Goal: Information Seeking & Learning: Learn about a topic

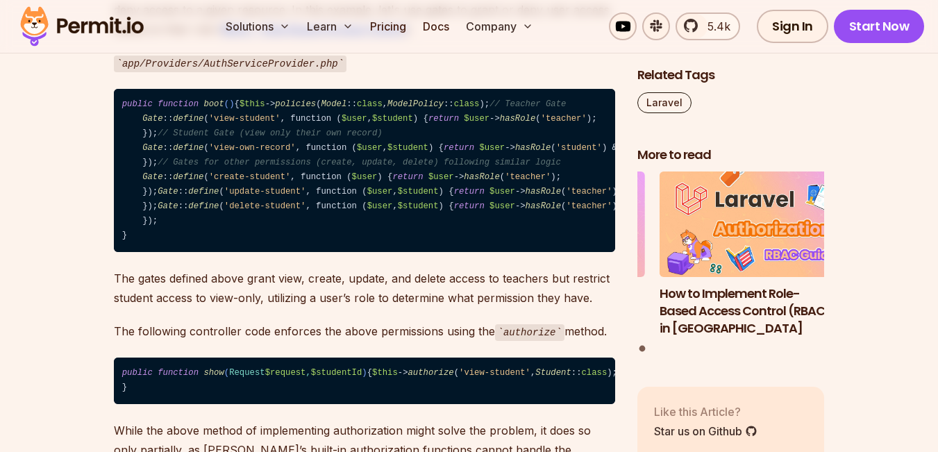
scroll to position [2360, 0]
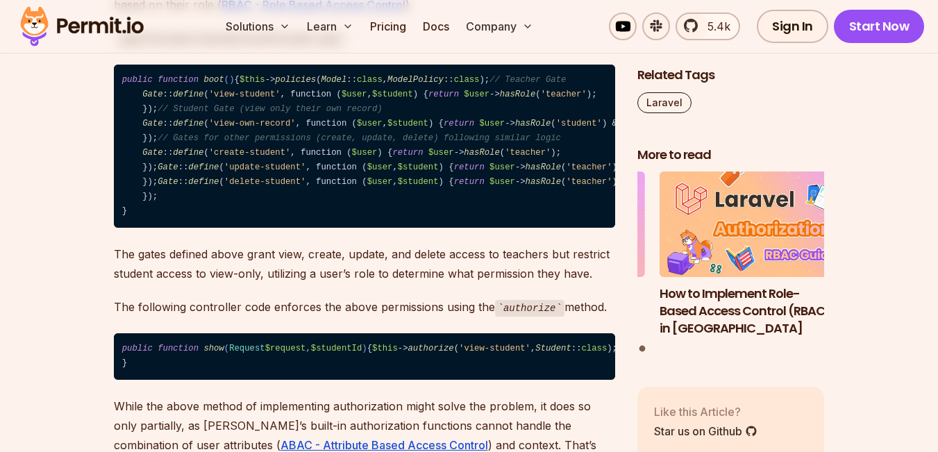
drag, startPoint x: 406, startPoint y: 180, endPoint x: 412, endPoint y: 176, distance: 7.1
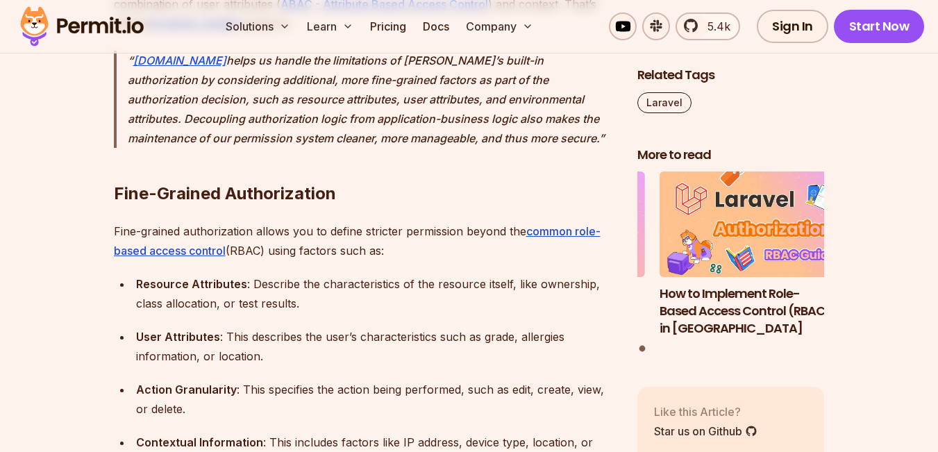
scroll to position [2915, 0]
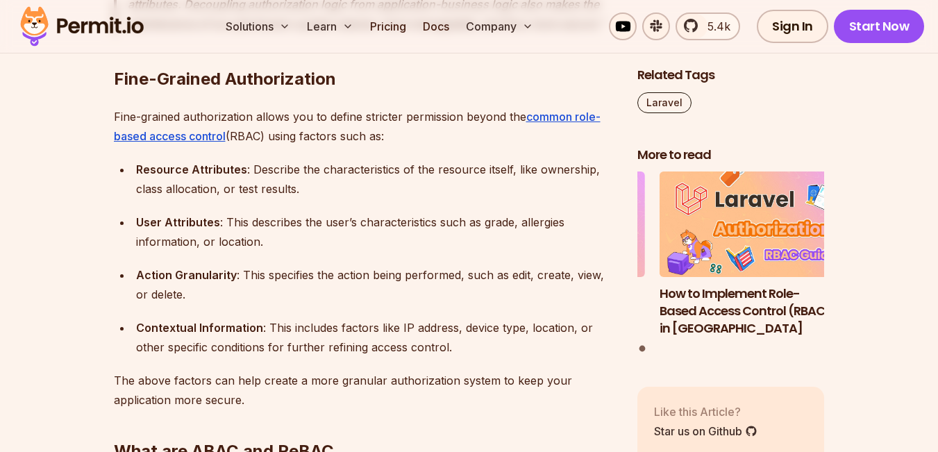
drag, startPoint x: 110, startPoint y: 230, endPoint x: 602, endPoint y: 280, distance: 494.1
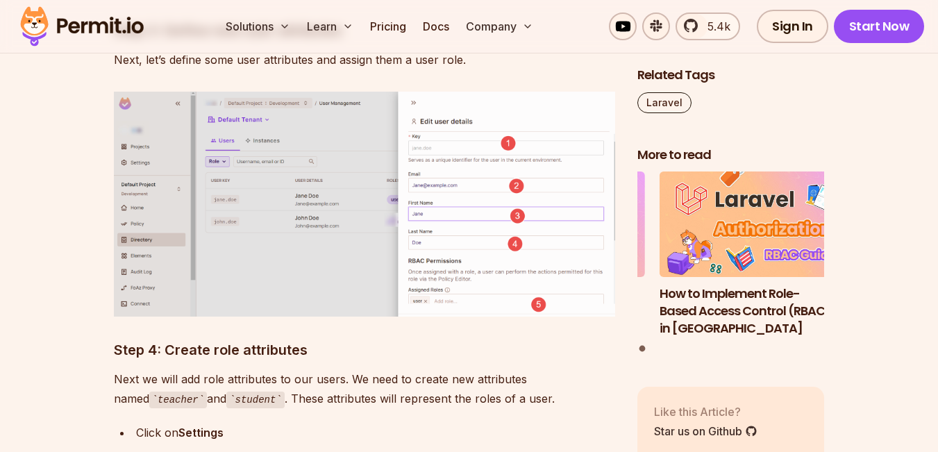
scroll to position [7358, 0]
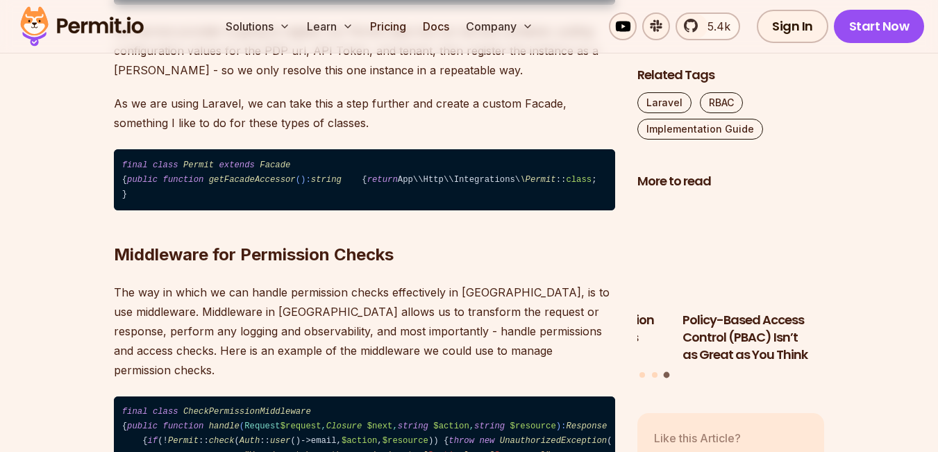
scroll to position [4651, 0]
